Goal: Navigation & Orientation: Find specific page/section

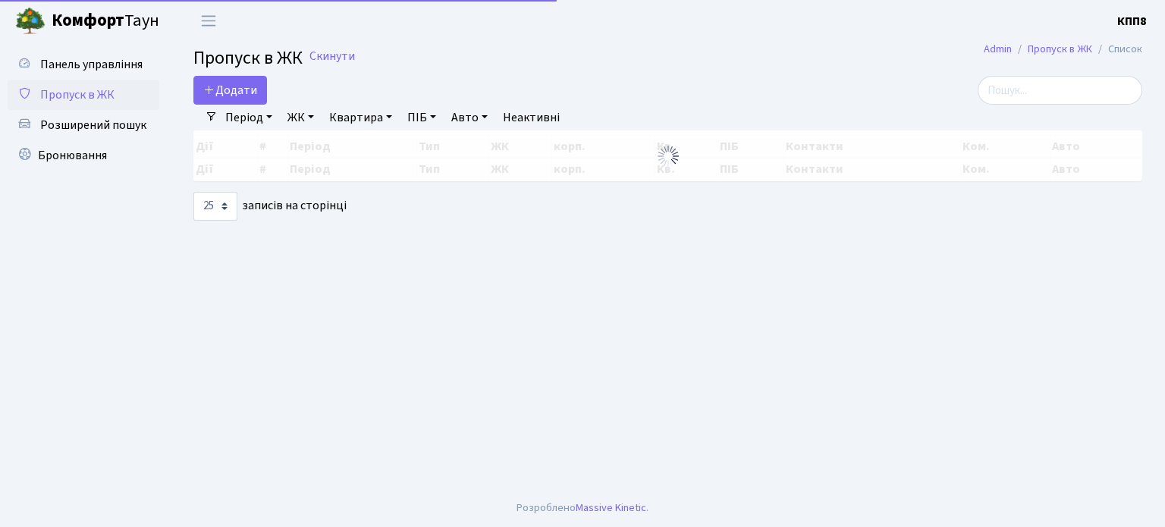
select select "25"
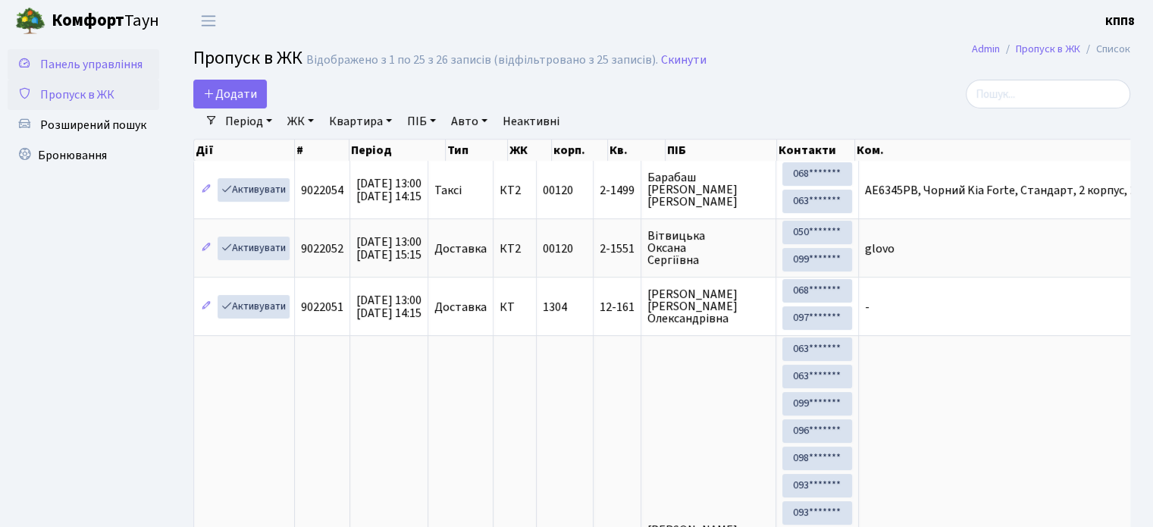
click at [85, 63] on span "Панель управління" at bounding box center [91, 64] width 102 height 17
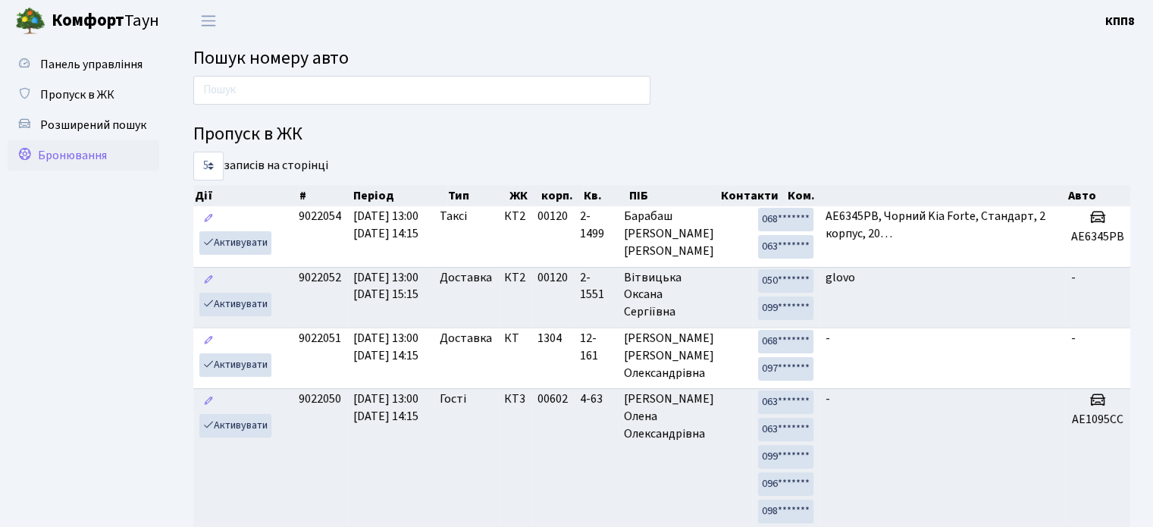
click at [66, 156] on span "Бронювання" at bounding box center [72, 155] width 69 height 17
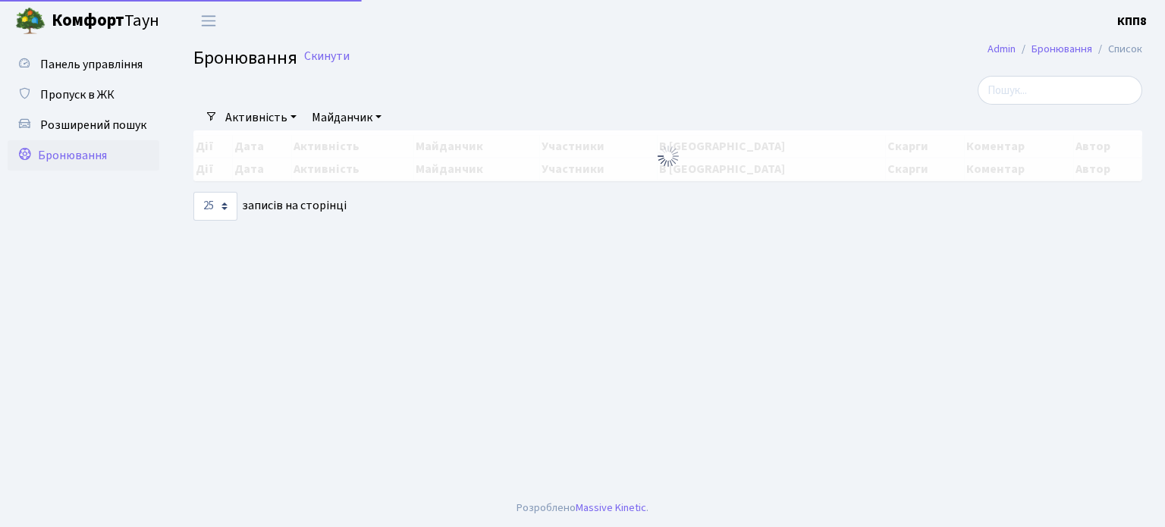
select select "25"
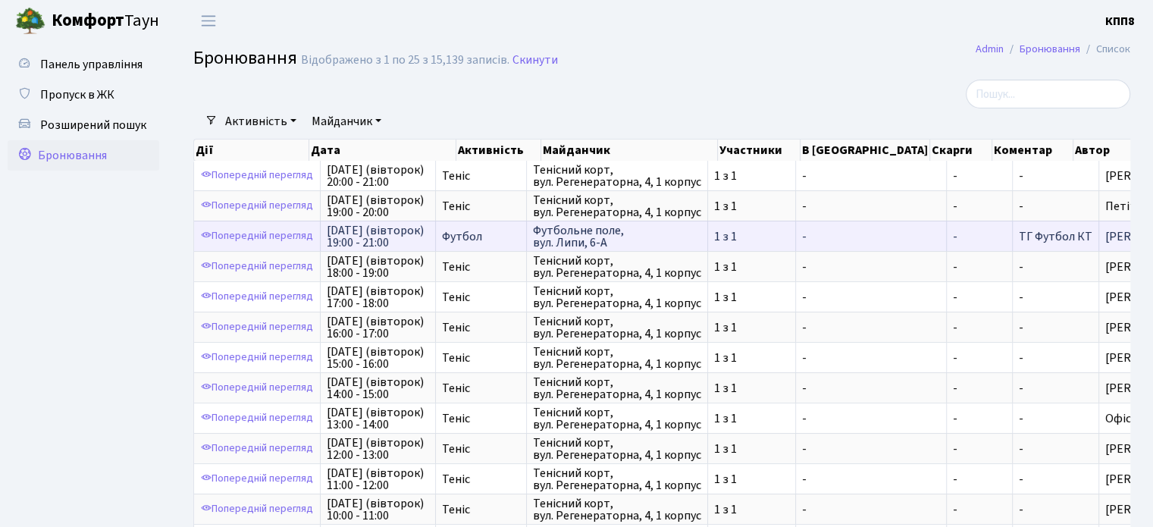
scroll to position [2, 0]
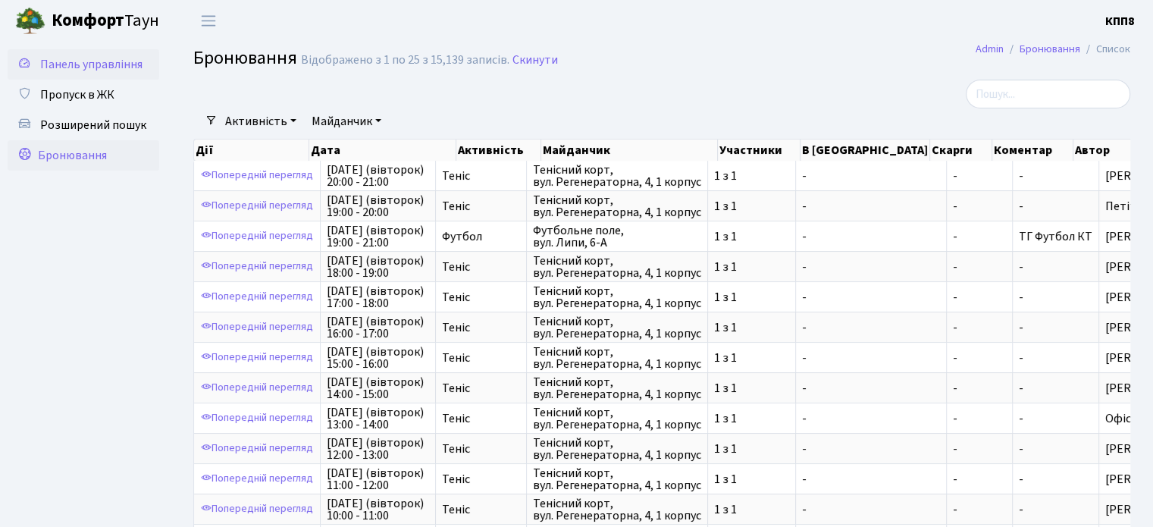
click at [63, 61] on span "Панель управління" at bounding box center [91, 64] width 102 height 17
